Goal: Task Accomplishment & Management: Manage account settings

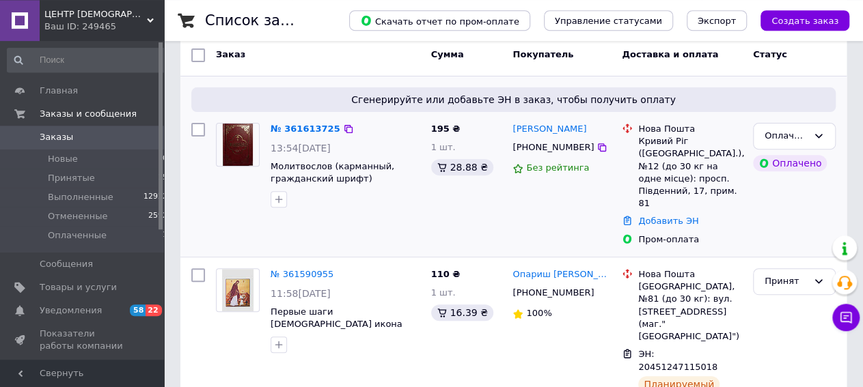
scroll to position [213, 0]
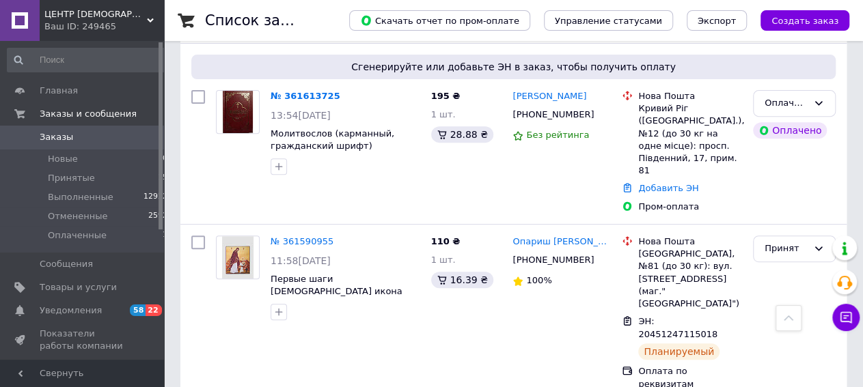
click at [311, 99] on link "№ 361613725" at bounding box center [305, 96] width 70 height 10
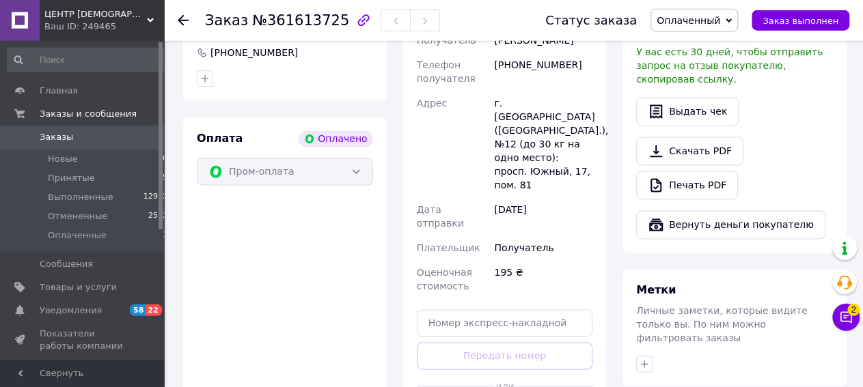
scroll to position [876, 0]
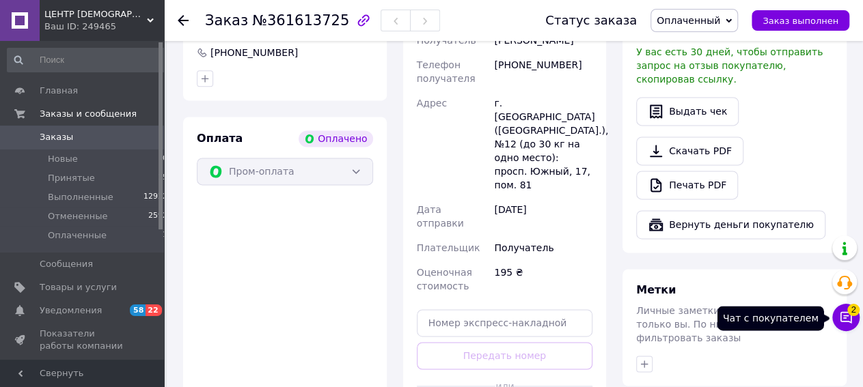
click at [846, 321] on icon at bounding box center [846, 318] width 14 height 14
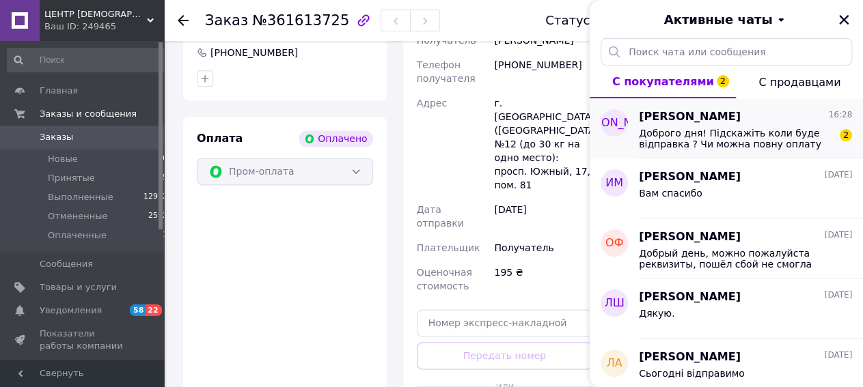
click at [762, 138] on span "Доброго дня! Підскажіть коли буде відправка ? Чи можна повну оплату зробити ?" at bounding box center [736, 139] width 194 height 22
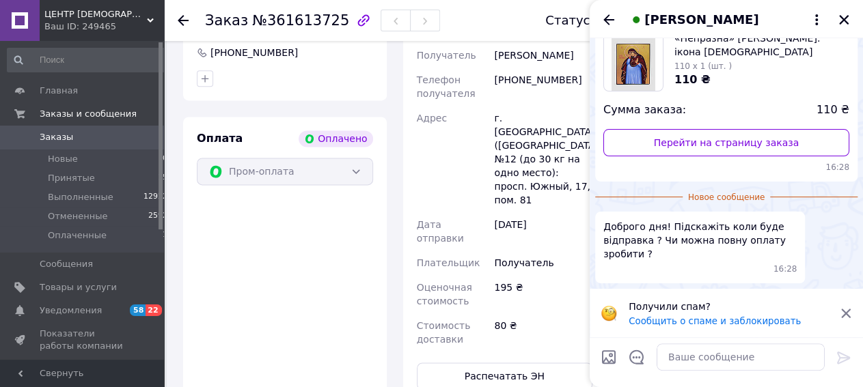
scroll to position [94, 0]
drag, startPoint x: 682, startPoint y: 357, endPoint x: 783, endPoint y: 375, distance: 102.6
click at [685, 357] on textarea at bounding box center [740, 357] width 168 height 27
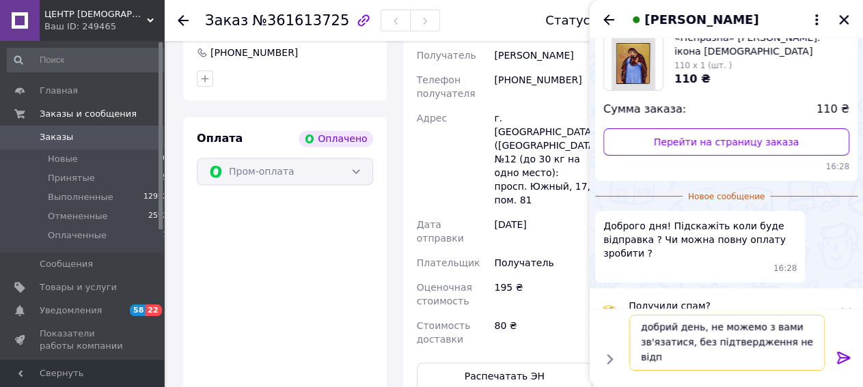
scroll to position [1, 0]
type textarea "добрий день, не можемо з вами зв'язатися, без підтвердження не відправляємо"
click at [835, 359] on icon at bounding box center [843, 358] width 16 height 16
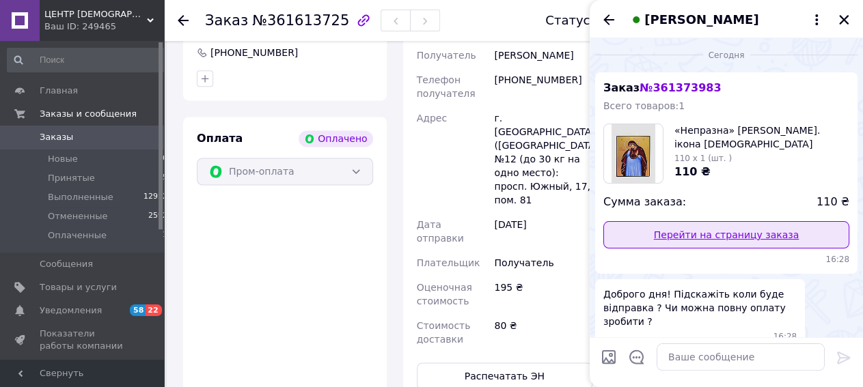
scroll to position [0, 0]
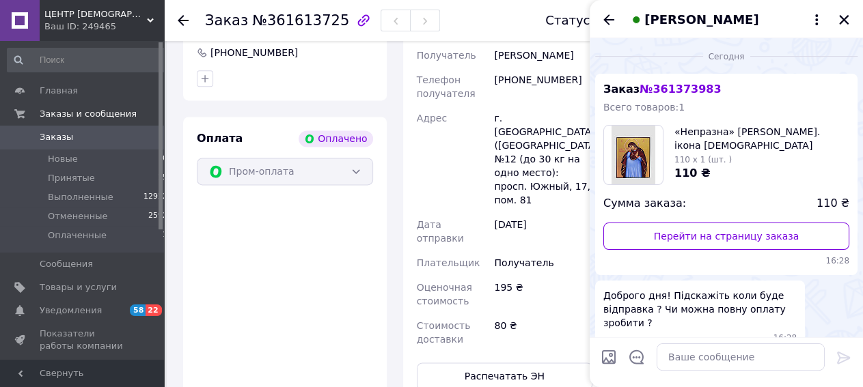
drag, startPoint x: 844, startPoint y: 17, endPoint x: 747, endPoint y: 63, distance: 107.2
click at [844, 18] on icon "Закрыть" at bounding box center [843, 20] width 12 height 12
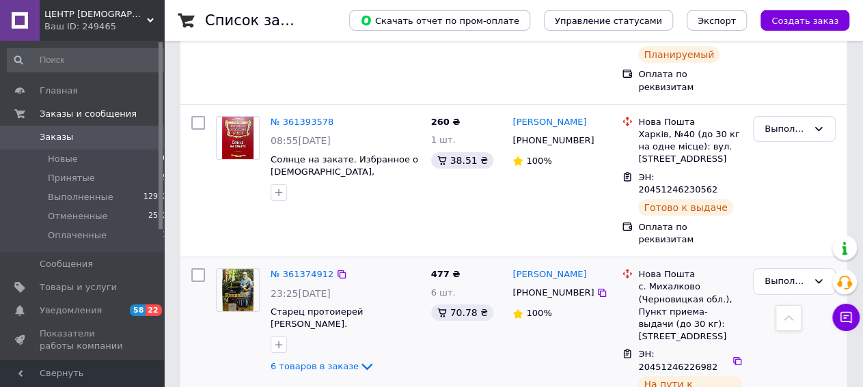
scroll to position [2367, 0]
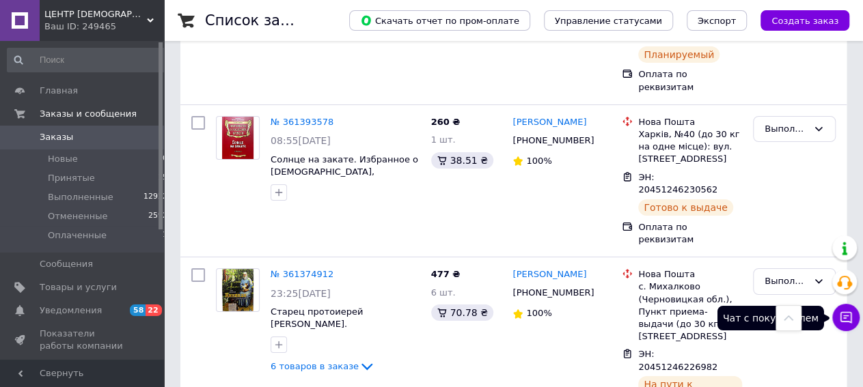
click at [852, 323] on icon at bounding box center [846, 318] width 14 height 14
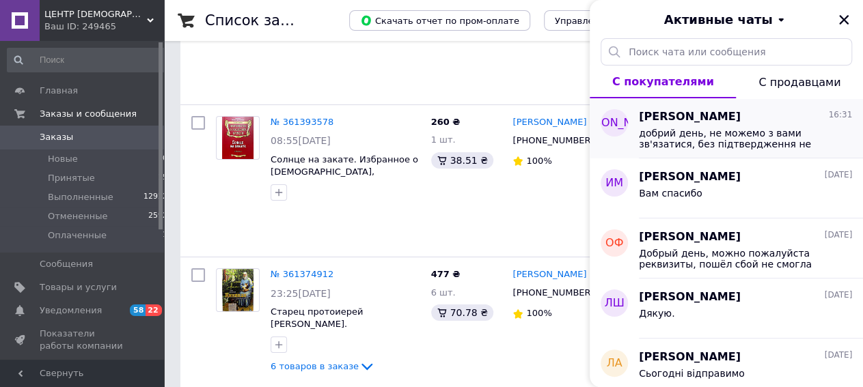
click at [694, 136] on span "добрий день, не можемо з вами зв'язатися, без підтвердження не відправляємо" at bounding box center [736, 139] width 194 height 22
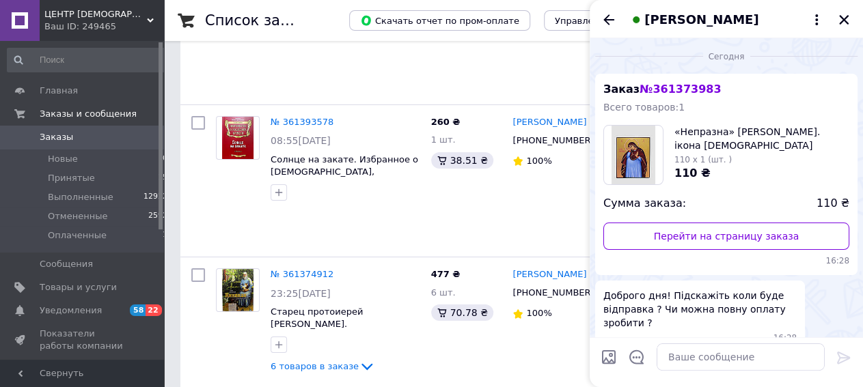
scroll to position [97, 0]
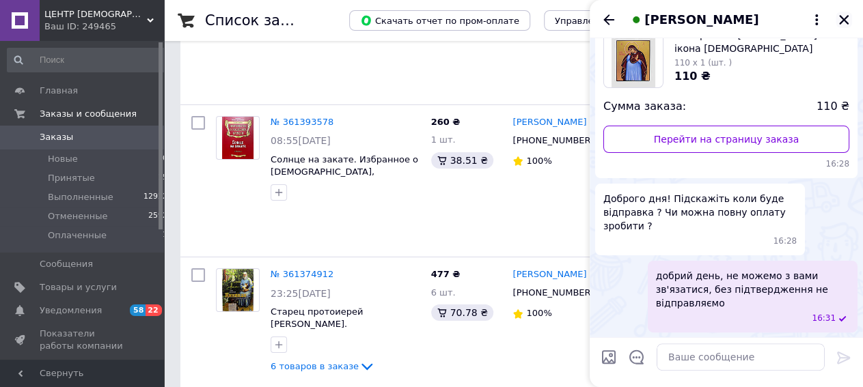
click at [845, 19] on icon "Закрыть" at bounding box center [843, 20] width 12 height 12
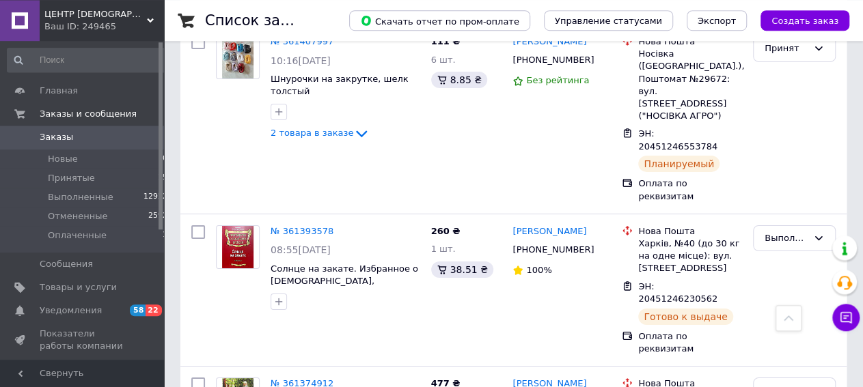
scroll to position [2249, 0]
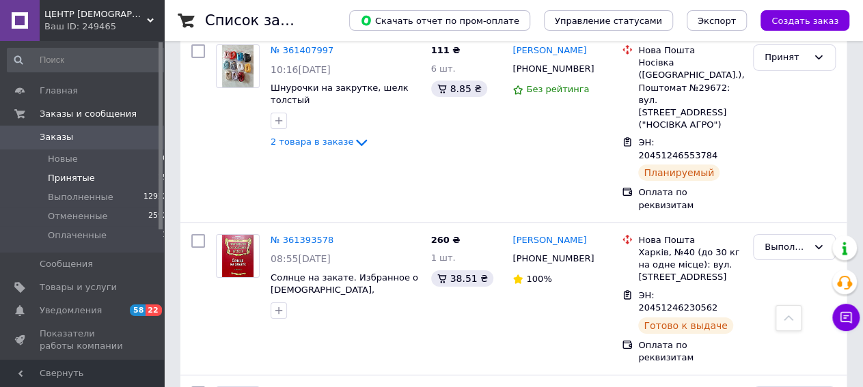
click at [97, 183] on li "Принятые 15" at bounding box center [88, 178] width 176 height 19
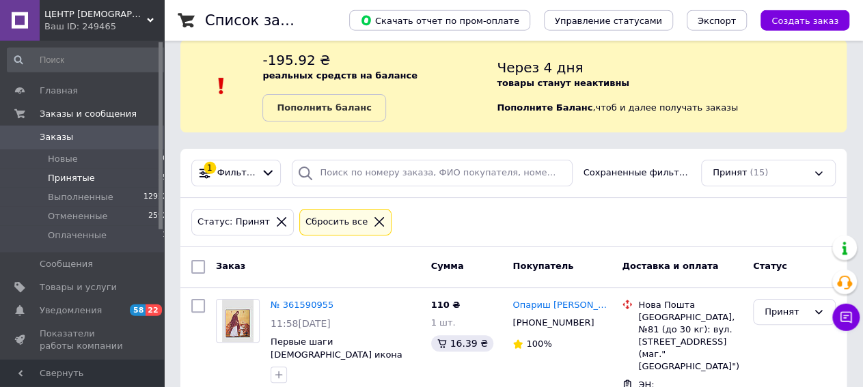
scroll to position [23, 0]
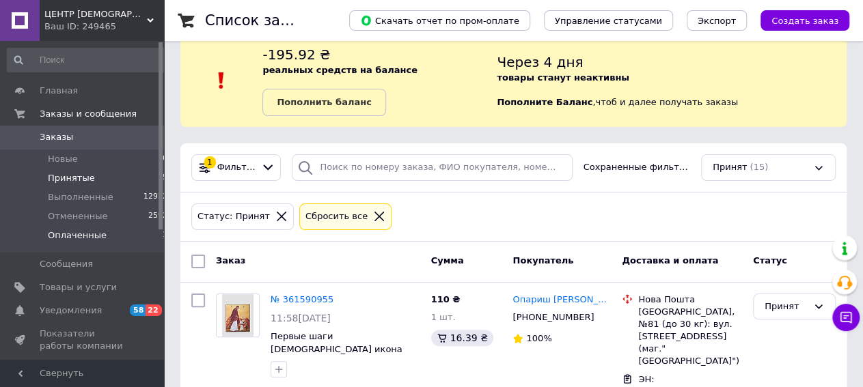
click at [85, 233] on span "Оплаченные" at bounding box center [77, 236] width 59 height 12
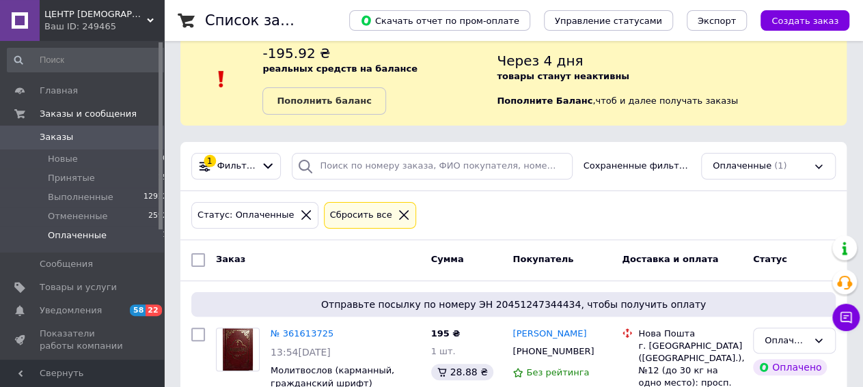
scroll to position [118, 0]
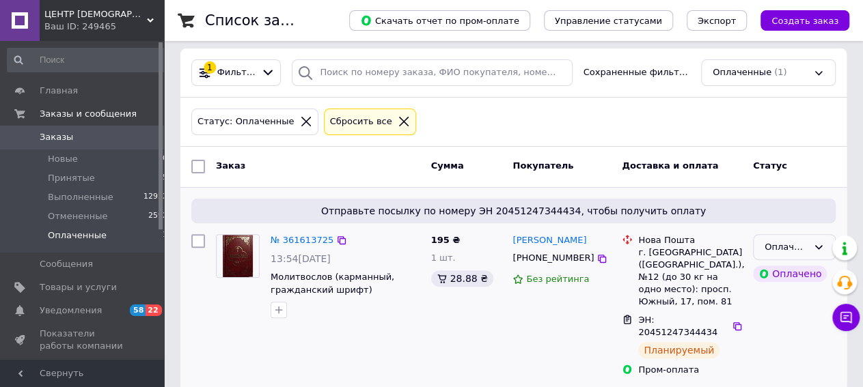
click at [814, 245] on icon at bounding box center [818, 247] width 11 height 11
click at [779, 266] on li "Принят" at bounding box center [793, 275] width 81 height 25
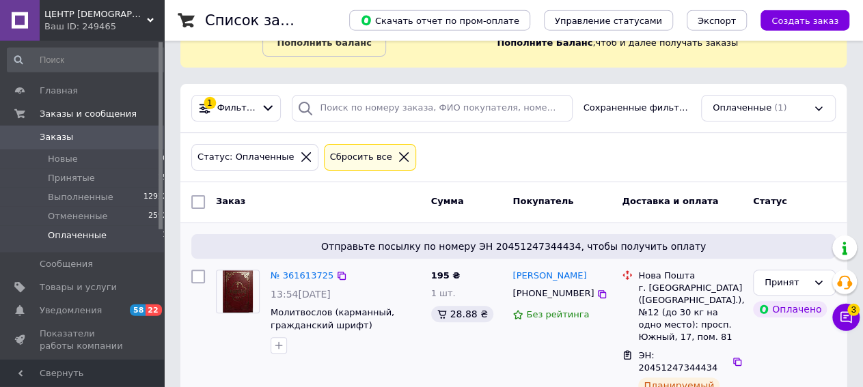
scroll to position [120, 0]
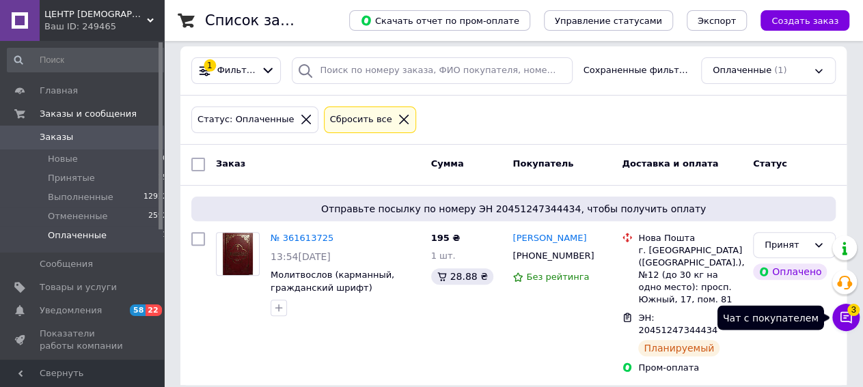
click at [846, 320] on icon at bounding box center [846, 318] width 14 height 14
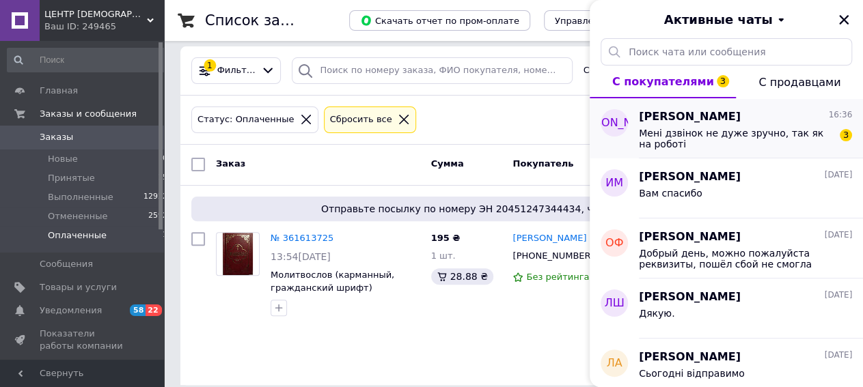
click at [680, 144] on span "Мені дзвінок не дуже зручно, так як на роботі" at bounding box center [736, 139] width 194 height 22
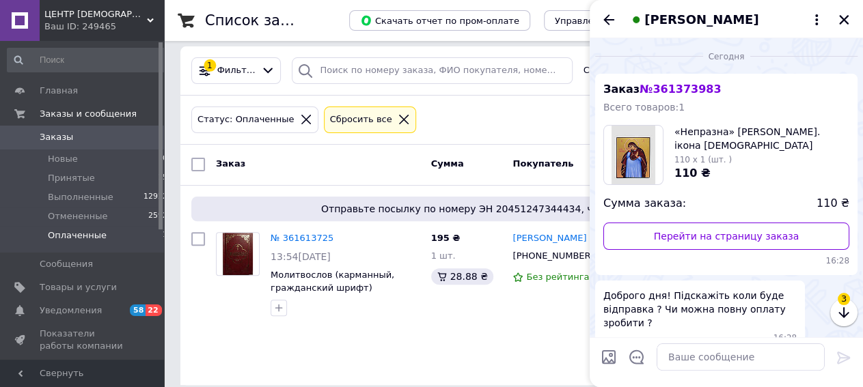
scroll to position [258, 0]
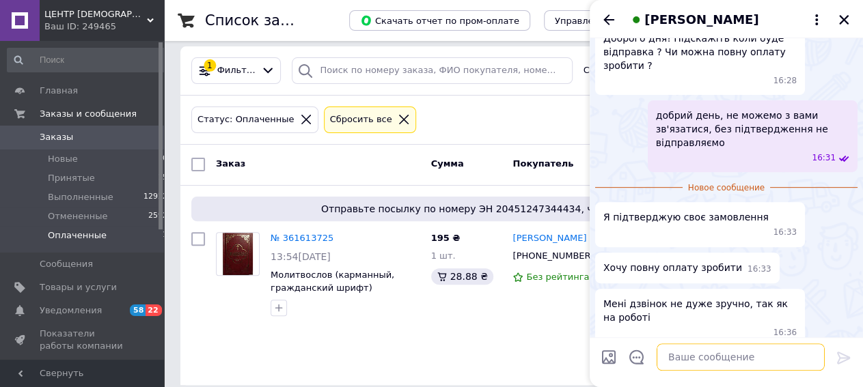
click at [704, 363] on textarea at bounding box center [740, 357] width 168 height 27
click at [635, 354] on textarea "[CREDIT_CARD_NUMBER]" at bounding box center [726, 357] width 195 height 27
type textarea "Приват [CREDIT_CARD_NUMBER]"
click at [835, 359] on icon at bounding box center [843, 358] width 16 height 16
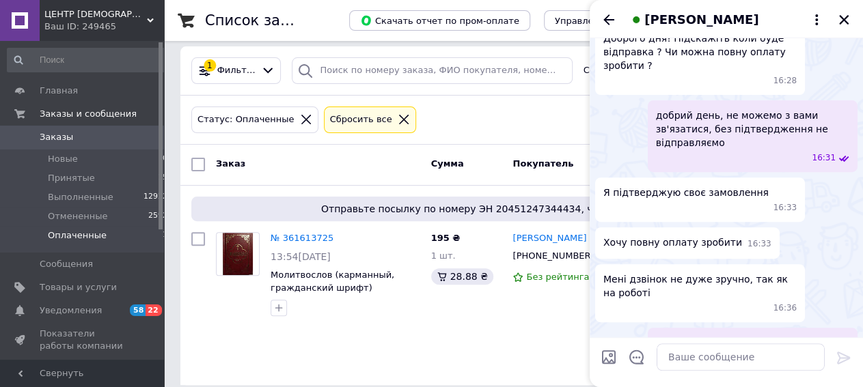
scroll to position [269, 0]
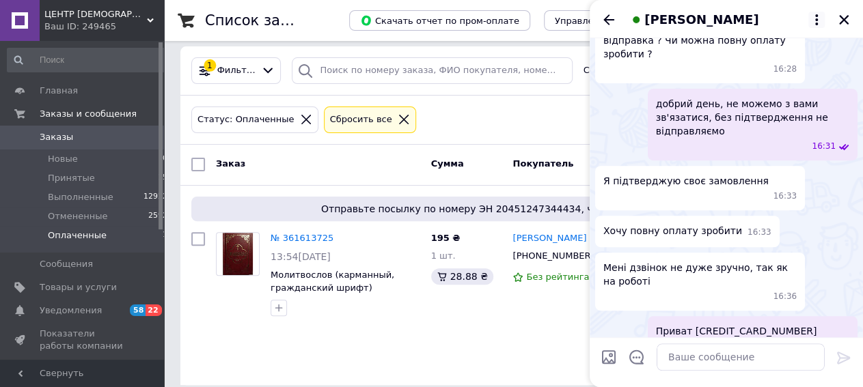
drag, startPoint x: 846, startPoint y: 21, endPoint x: 819, endPoint y: 25, distance: 27.6
click at [846, 20] on icon "Закрыть" at bounding box center [843, 20] width 12 height 12
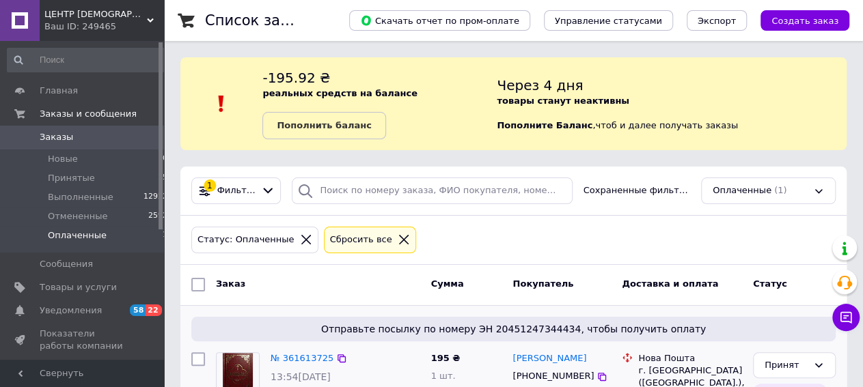
scroll to position [120, 0]
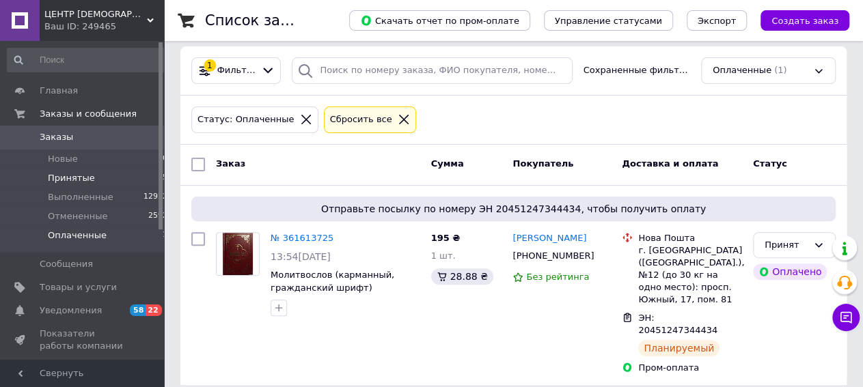
click at [80, 178] on span "Принятые" at bounding box center [71, 178] width 47 height 12
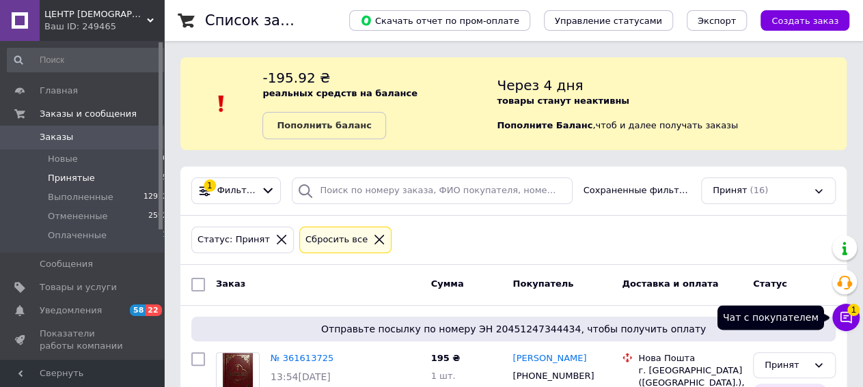
click at [848, 322] on icon at bounding box center [846, 318] width 12 height 12
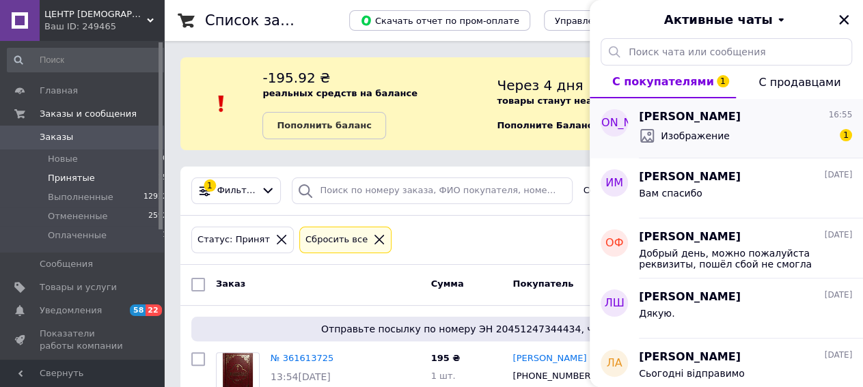
click at [662, 137] on span "Изображение" at bounding box center [695, 136] width 69 height 14
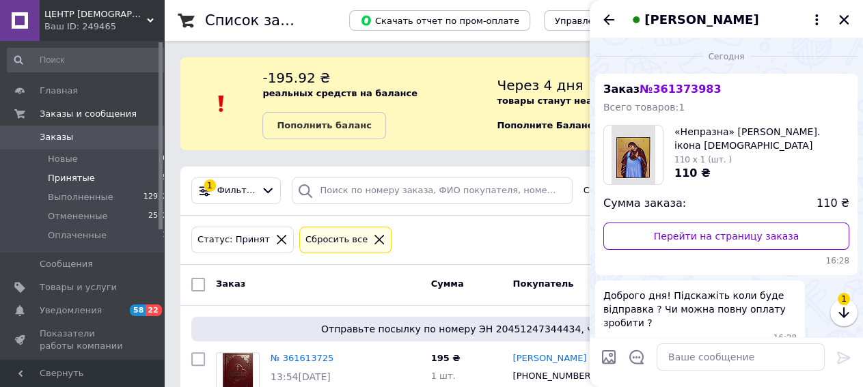
scroll to position [419, 0]
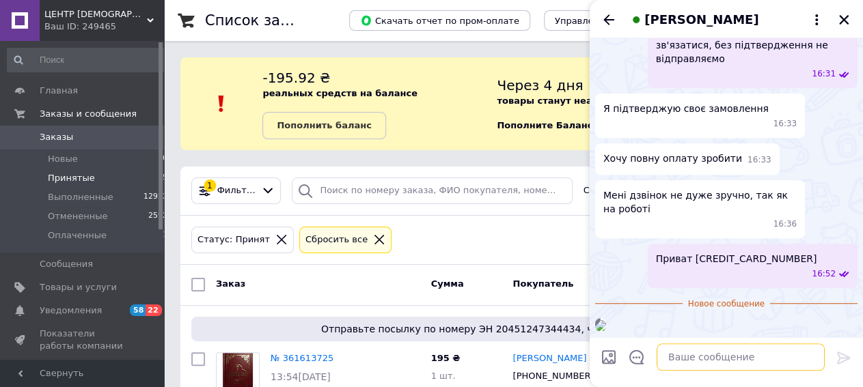
click at [676, 355] on textarea at bounding box center [740, 357] width 168 height 27
type textarea "ок"
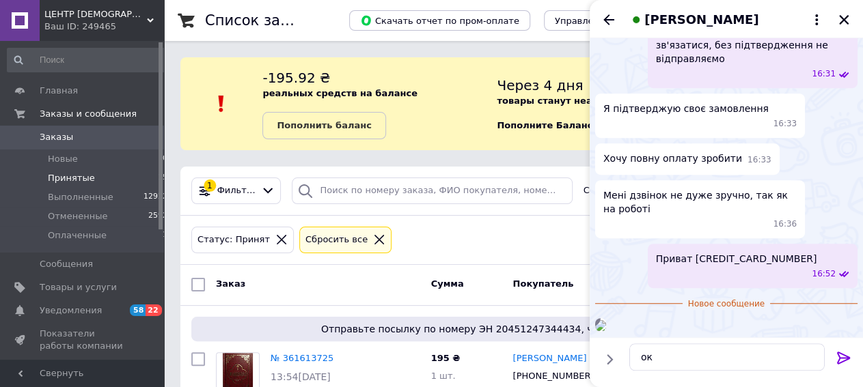
click at [837, 356] on icon at bounding box center [843, 358] width 13 height 12
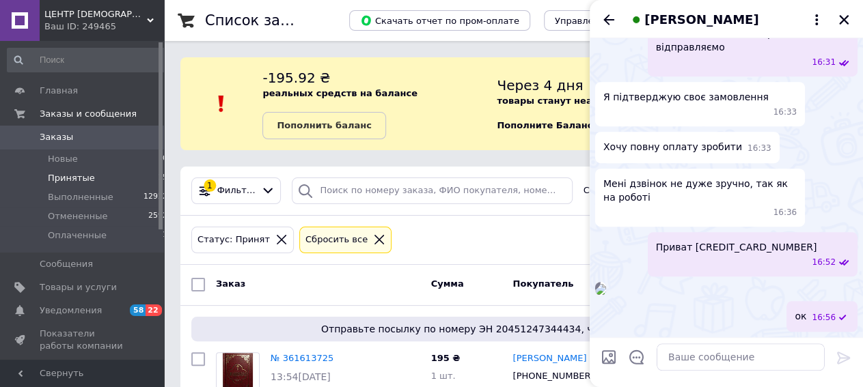
scroll to position [490, 0]
click at [844, 18] on icon "Закрыть" at bounding box center [844, 20] width 10 height 10
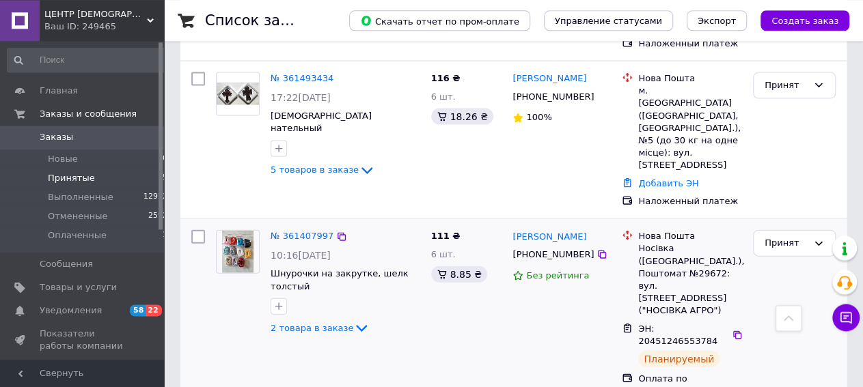
scroll to position [1444, 0]
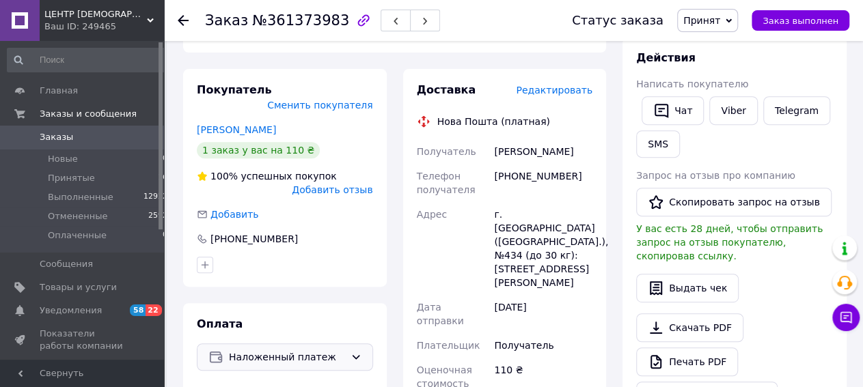
click at [353, 352] on icon at bounding box center [355, 357] width 11 height 11
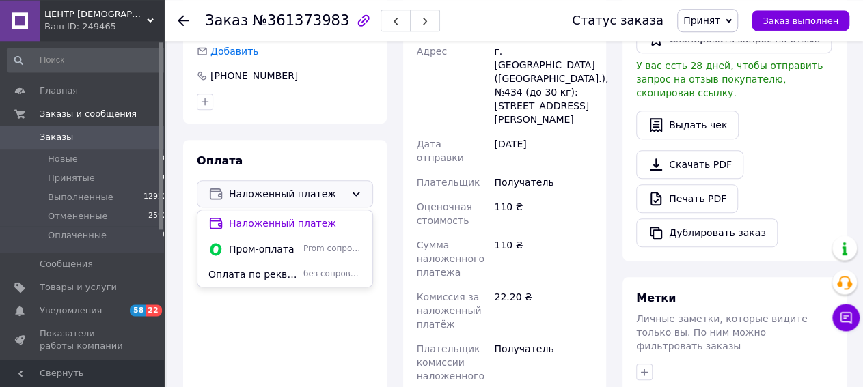
scroll to position [402, 0]
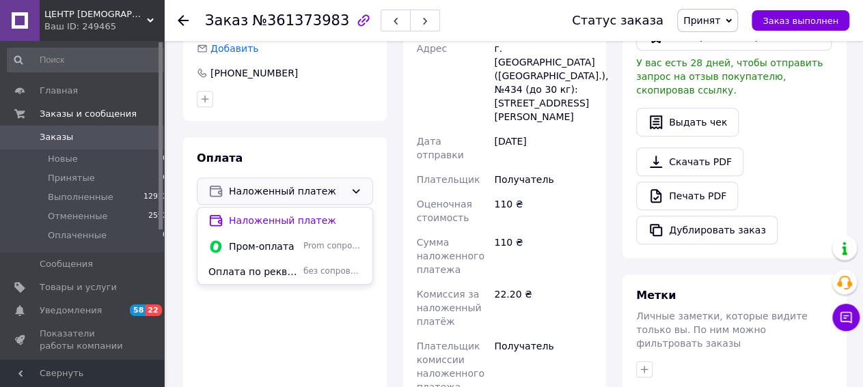
click at [260, 265] on span "Оплата по реквизитам" at bounding box center [252, 272] width 89 height 14
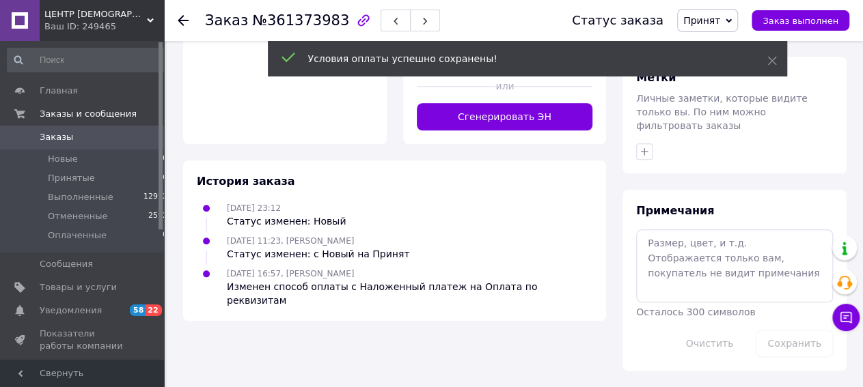
scroll to position [589, 0]
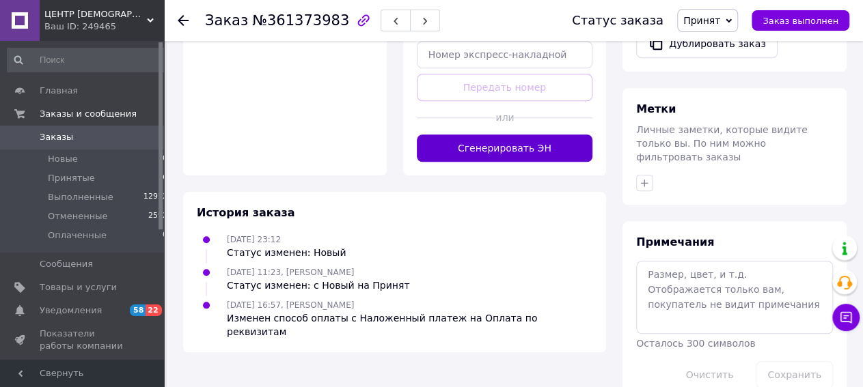
click at [473, 135] on button "Сгенерировать ЭН" at bounding box center [505, 148] width 176 height 27
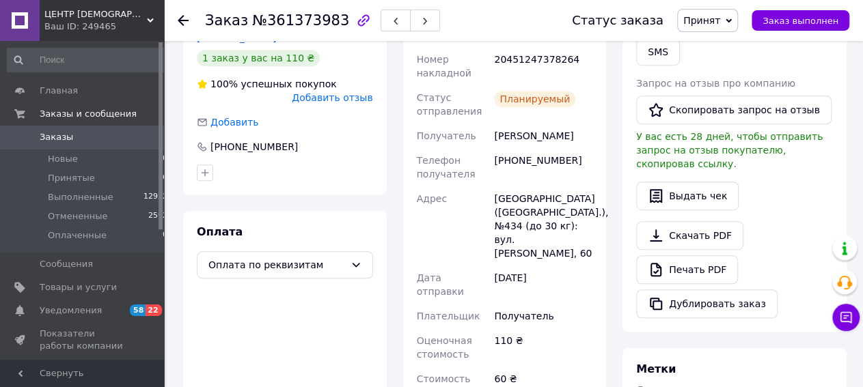
scroll to position [258, 0]
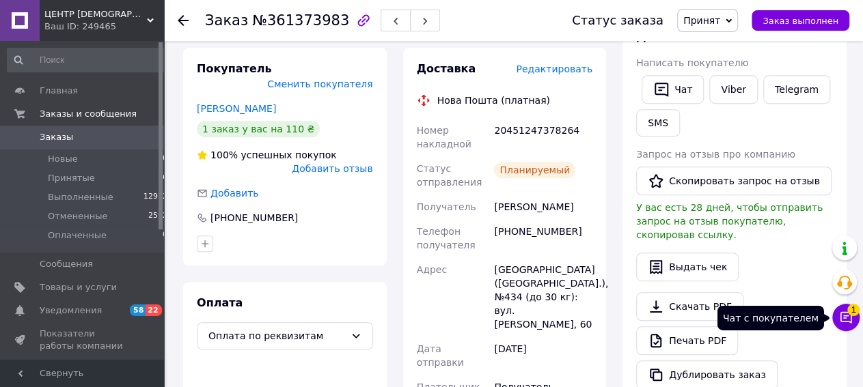
click at [849, 311] on span "1" at bounding box center [853, 306] width 12 height 12
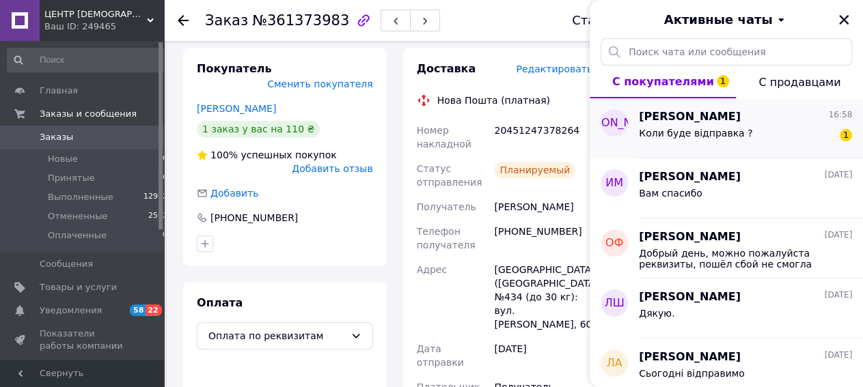
click at [705, 133] on span "Коли буде відправка ?" at bounding box center [695, 133] width 113 height 11
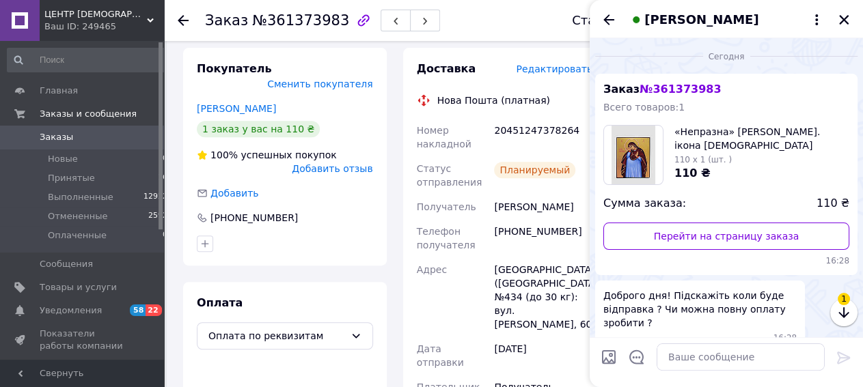
scroll to position [577, 0]
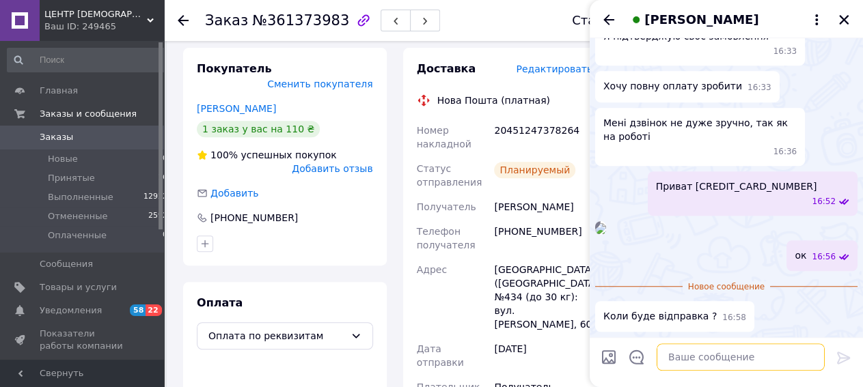
click at [706, 365] on textarea at bounding box center [740, 357] width 168 height 27
type textarea "сьогодні"
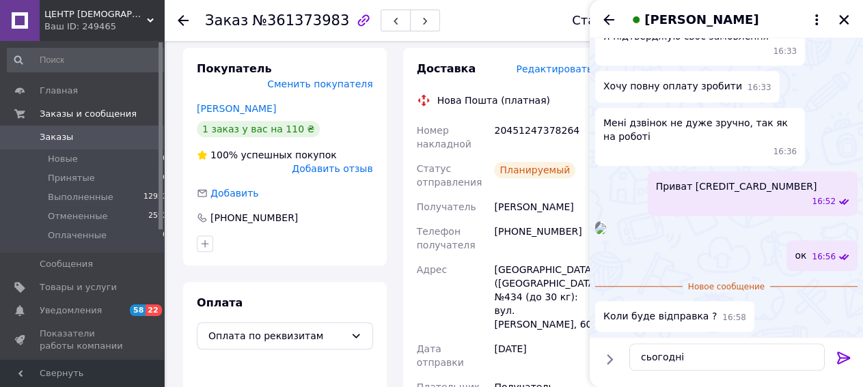
click at [835, 356] on icon at bounding box center [843, 358] width 16 height 16
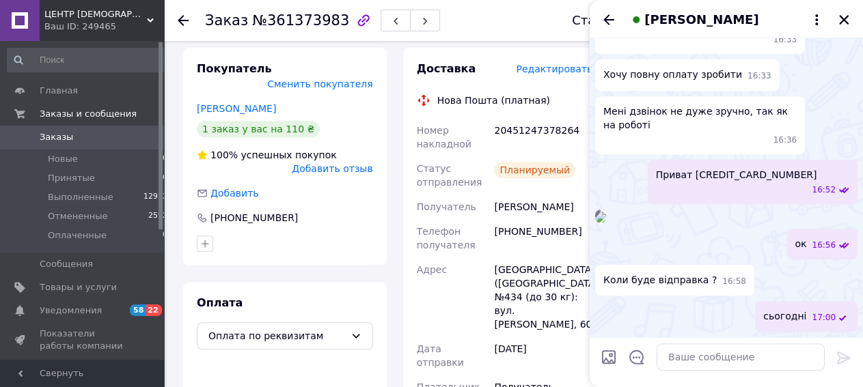
scroll to position [589, 0]
click at [842, 19] on icon "Закрыть" at bounding box center [844, 20] width 10 height 10
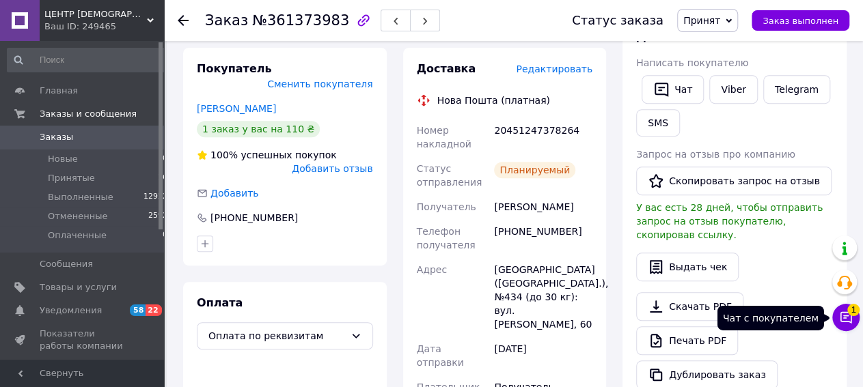
click at [853, 316] on button "Чат с покупателем 1" at bounding box center [845, 317] width 27 height 27
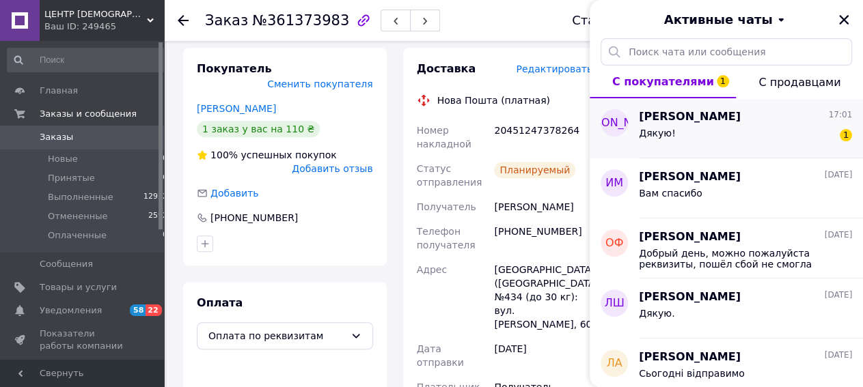
click at [665, 113] on span "[PERSON_NAME]" at bounding box center [690, 117] width 102 height 16
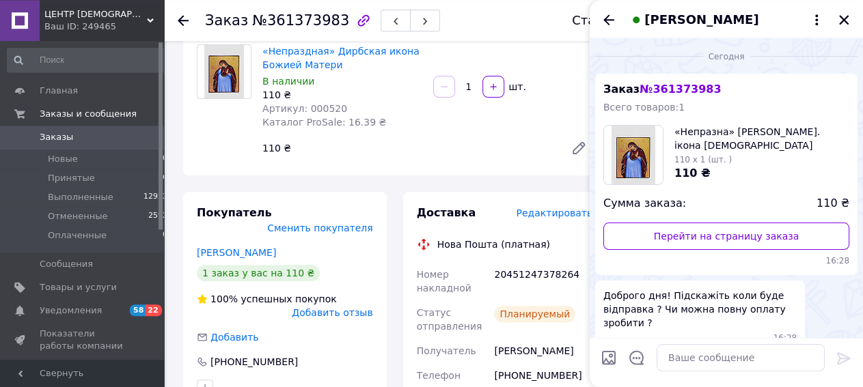
scroll to position [0, 0]
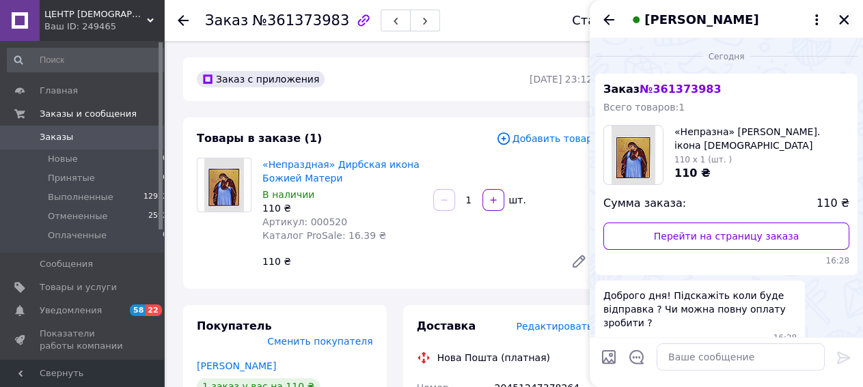
click at [844, 16] on icon "Закрыть" at bounding box center [843, 20] width 12 height 12
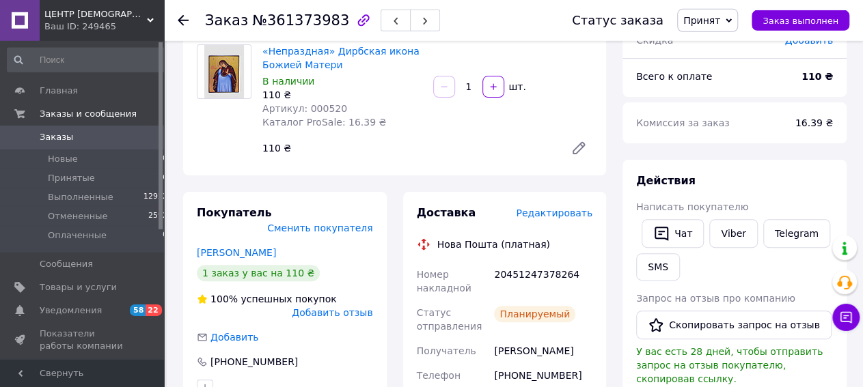
scroll to position [142, 0]
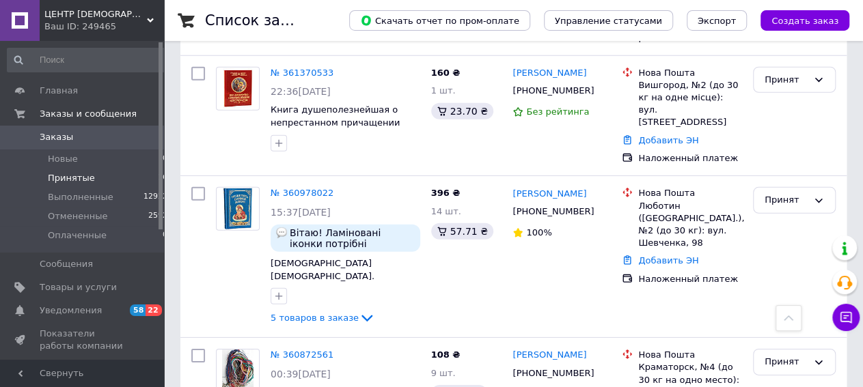
scroll to position [1965, 0]
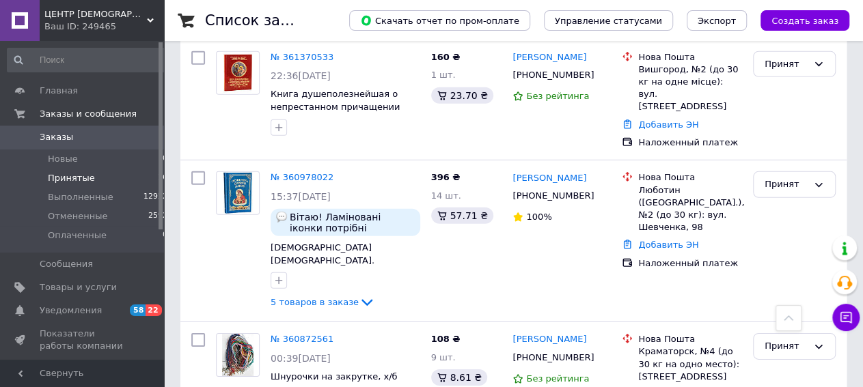
click at [73, 139] on span "Заказы" at bounding box center [83, 137] width 87 height 12
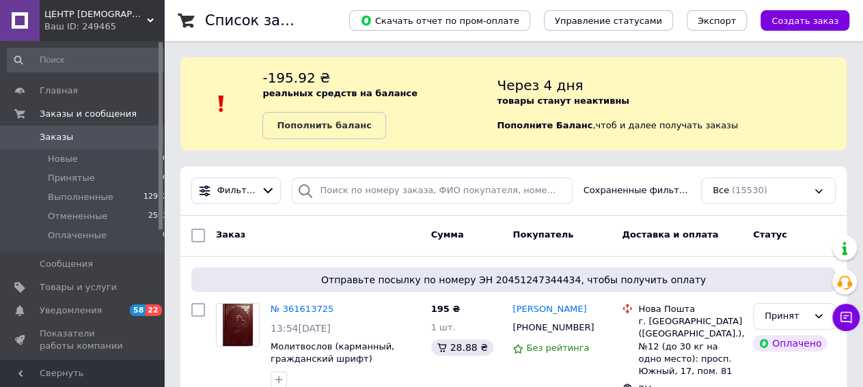
click at [59, 137] on span "Заказы" at bounding box center [56, 137] width 33 height 12
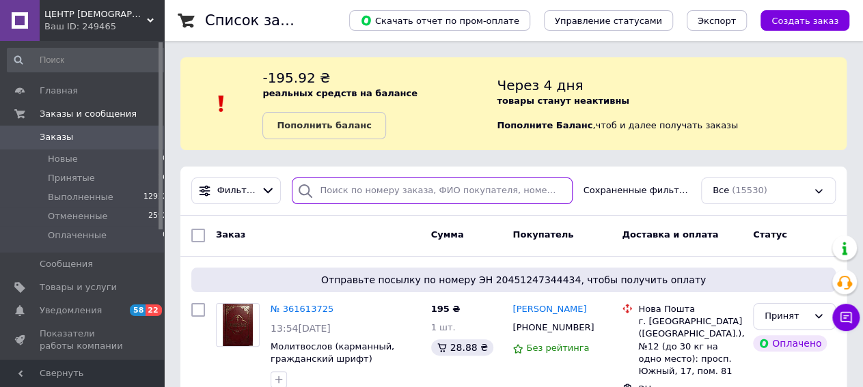
drag, startPoint x: 344, startPoint y: 184, endPoint x: 344, endPoint y: 192, distance: 7.5
click at [344, 185] on input "search" at bounding box center [432, 191] width 280 height 27
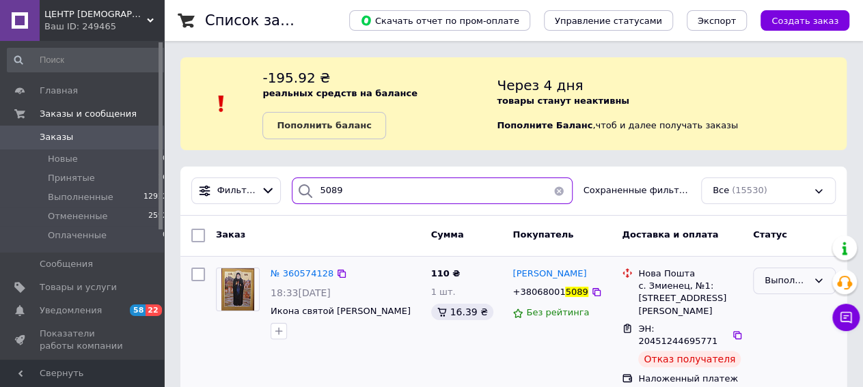
type input "5089"
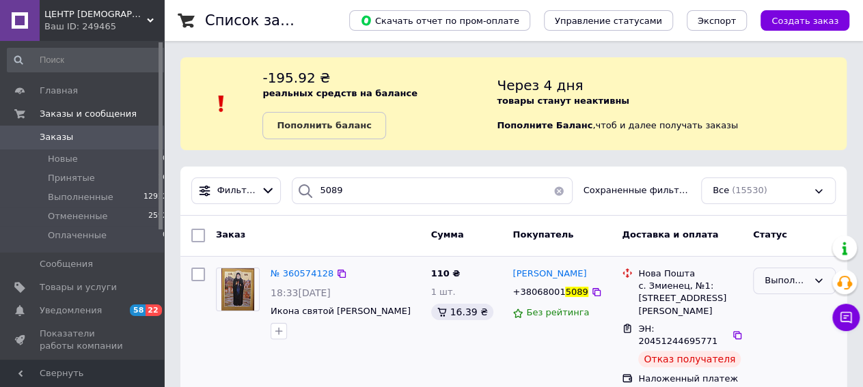
click at [820, 277] on icon at bounding box center [818, 280] width 11 height 11
click at [774, 333] on li "Отменен" at bounding box center [793, 334] width 81 height 25
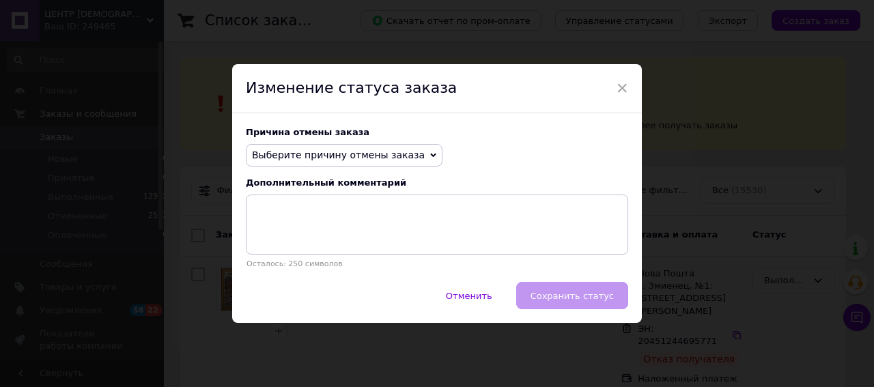
click at [430, 156] on icon at bounding box center [433, 156] width 6 height 4
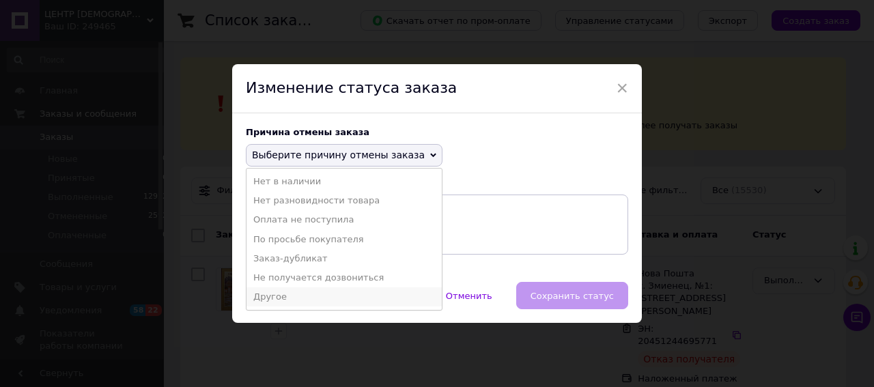
click at [270, 291] on li "Другое" at bounding box center [344, 297] width 195 height 19
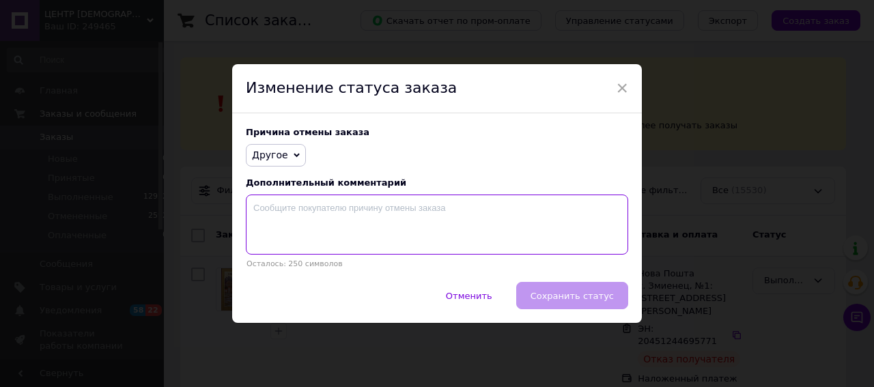
click at [314, 218] on textarea at bounding box center [437, 225] width 383 height 60
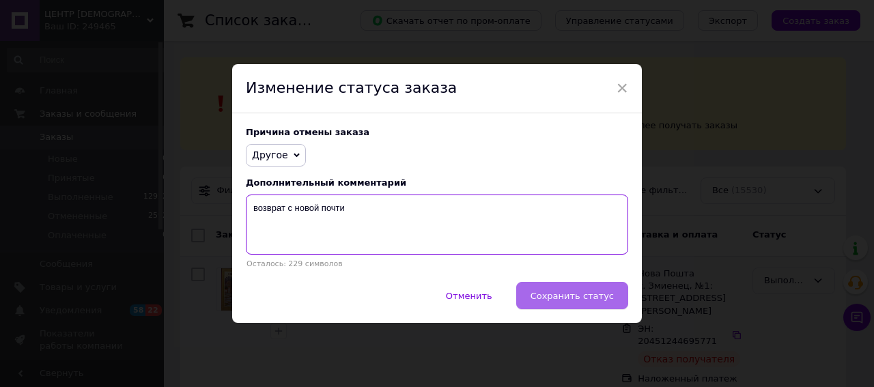
type textarea "возврат с новой почти"
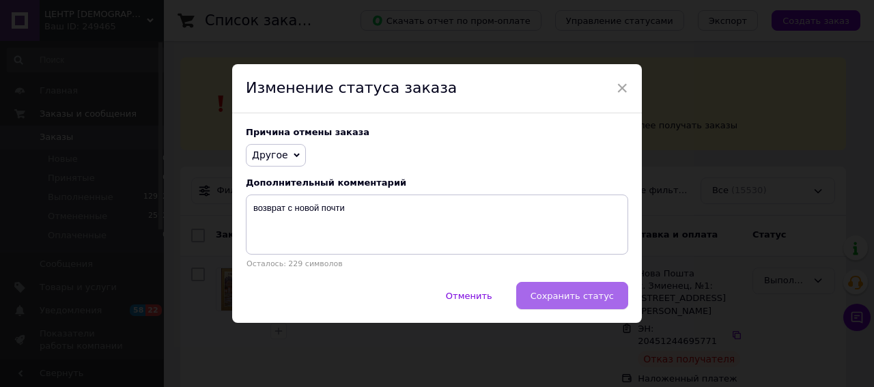
click at [598, 286] on button "Сохранить статус" at bounding box center [572, 295] width 112 height 27
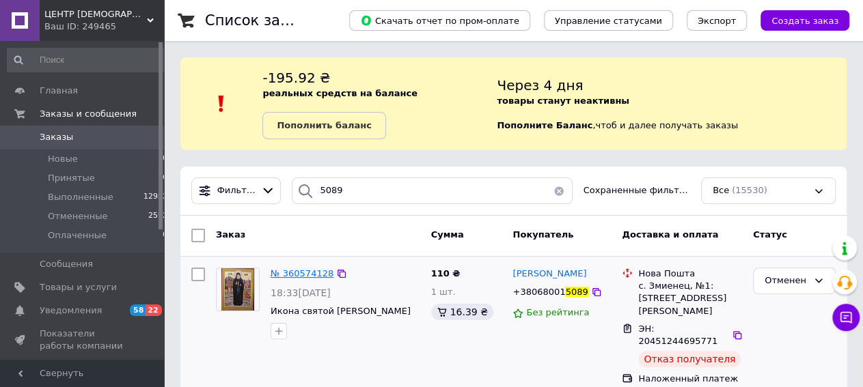
click at [296, 275] on span "№ 360574128" at bounding box center [301, 273] width 63 height 10
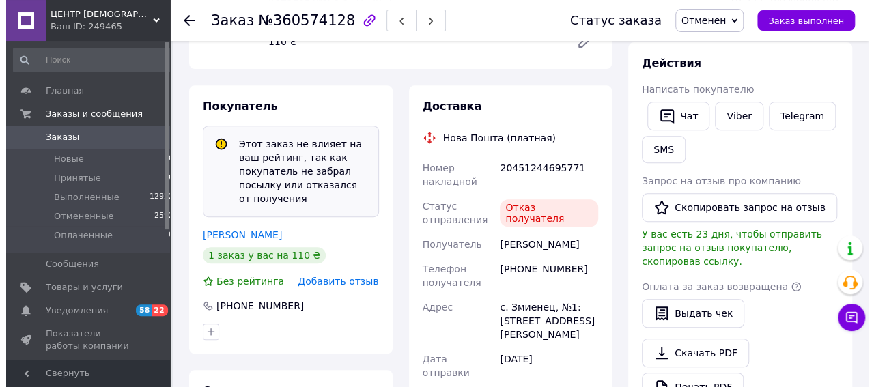
scroll to position [260, 0]
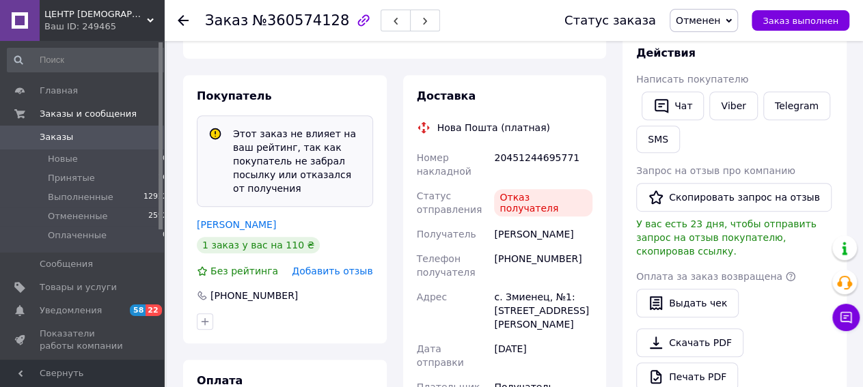
click at [346, 266] on span "Добавить отзыв" at bounding box center [332, 271] width 81 height 11
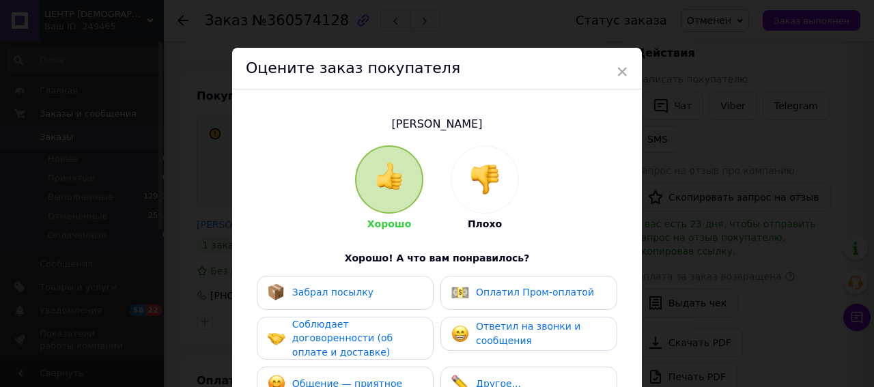
click at [488, 180] on img at bounding box center [485, 180] width 30 height 30
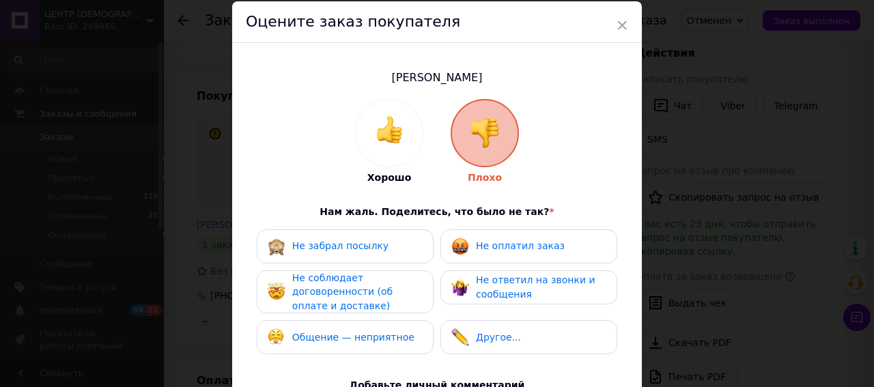
scroll to position [102, 0]
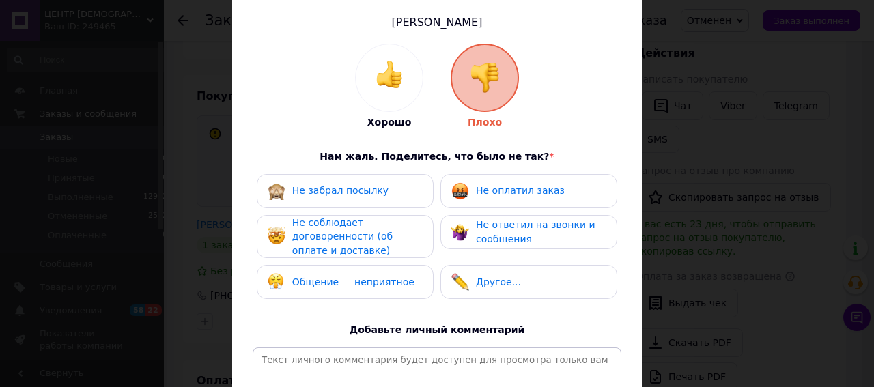
click at [339, 189] on span "Не забрал посылку" at bounding box center [340, 190] width 96 height 11
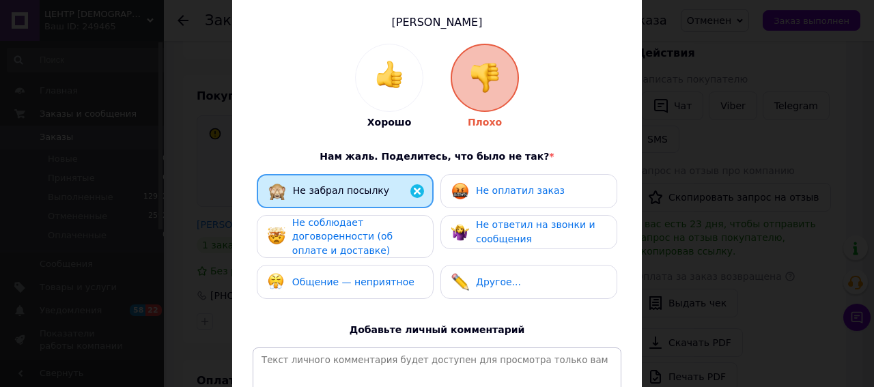
click at [309, 234] on span "Не соблюдает договоренности (об оплате и доставке)" at bounding box center [342, 236] width 100 height 39
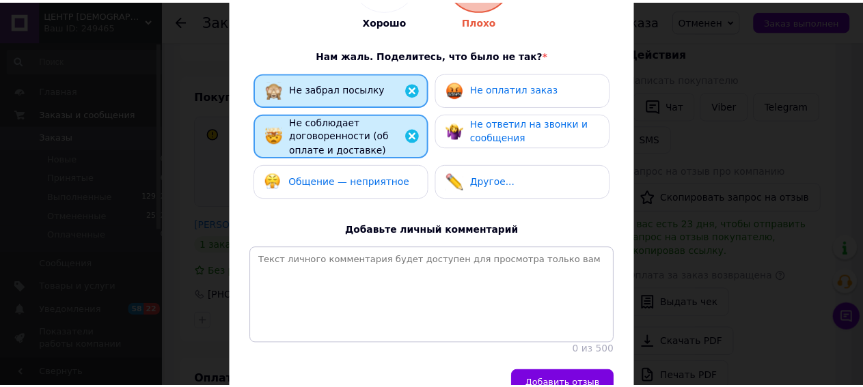
scroll to position [307, 0]
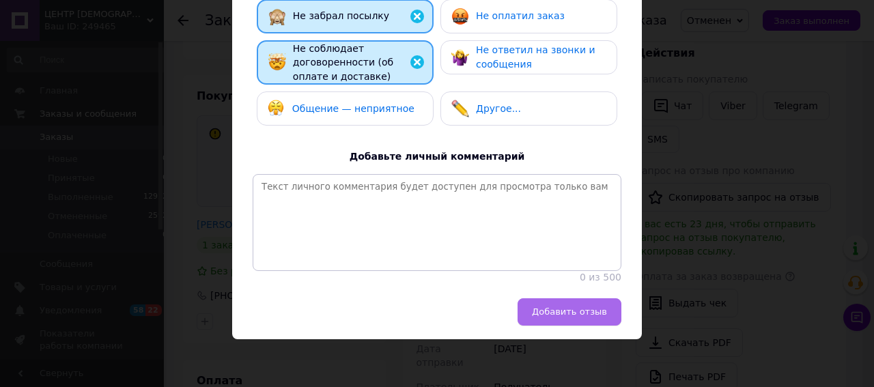
click at [570, 311] on span "Добавить отзыв" at bounding box center [569, 312] width 75 height 10
